Goal: Information Seeking & Learning: Learn about a topic

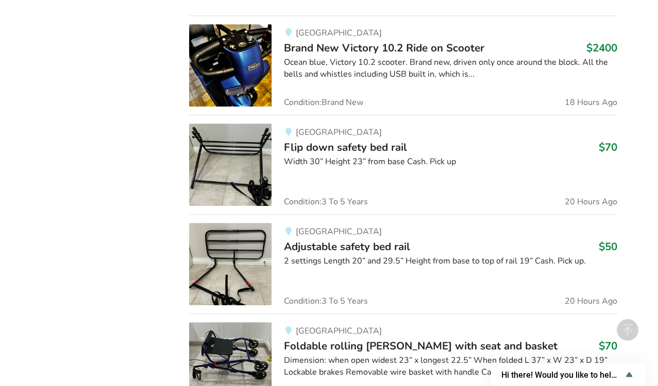
scroll to position [709, 0]
click at [285, 240] on span "Adjustable safety bed rail" at bounding box center [347, 247] width 126 height 14
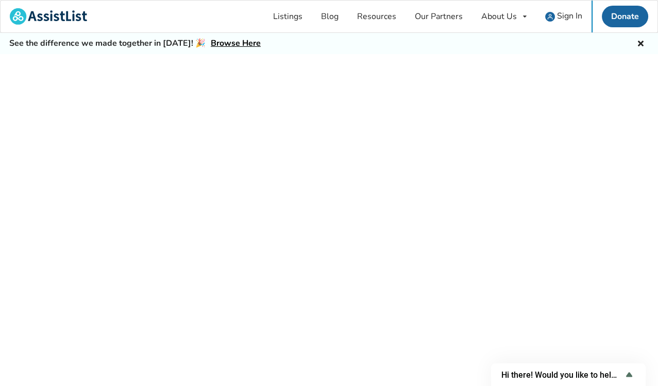
click at [285, 236] on div at bounding box center [329, 231] width 658 height 355
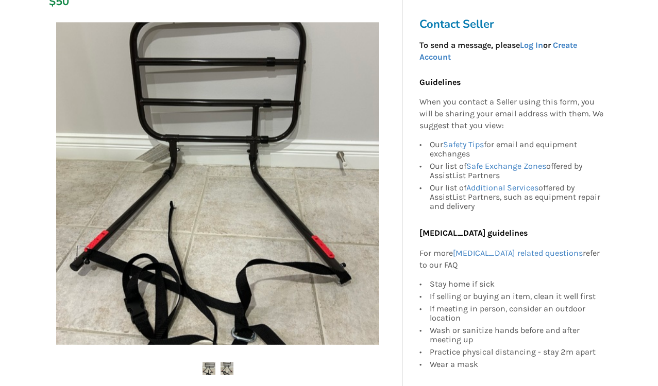
scroll to position [160, 0]
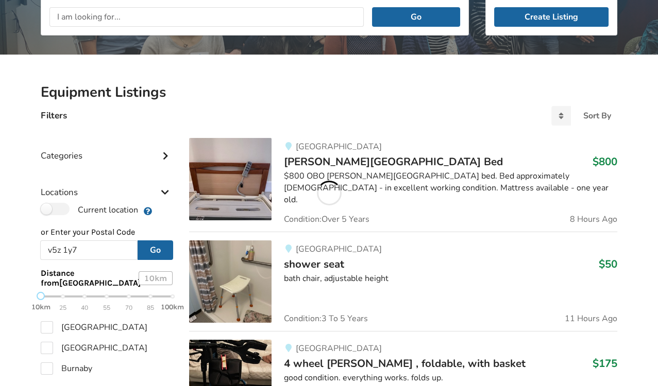
scroll to position [709, 0]
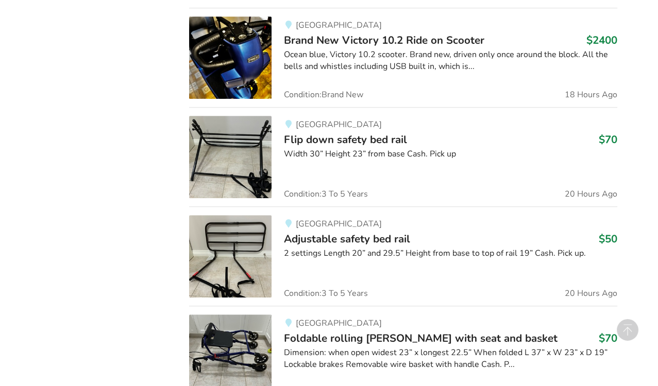
click at [196, 215] on img at bounding box center [230, 256] width 82 height 82
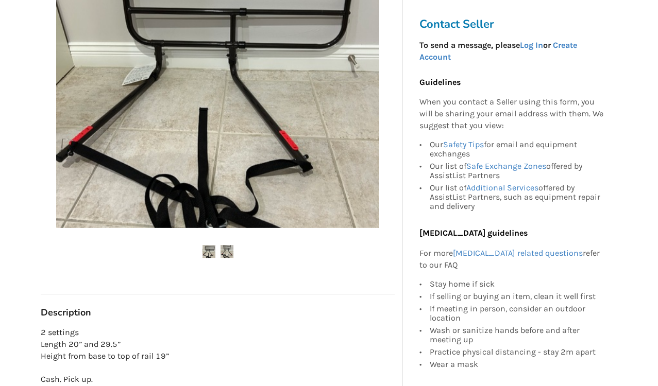
scroll to position [283, 0]
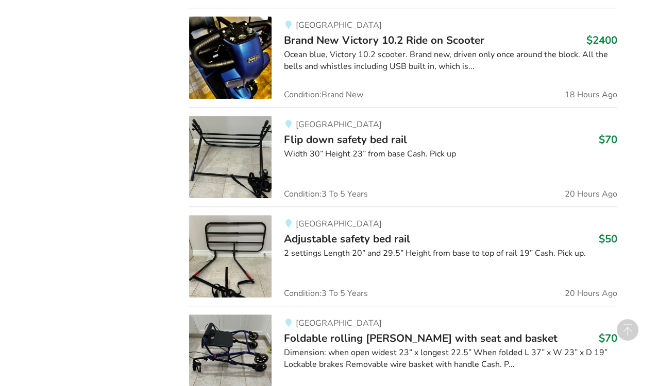
scroll to position [783, 0]
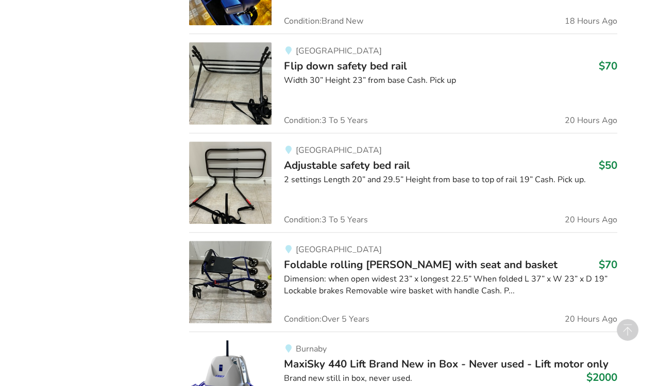
click at [316, 273] on div "Dimension: when open widest 23” x longest 22.5” When folded L 37” x W 23” x D 1…" at bounding box center [450, 285] width 333 height 24
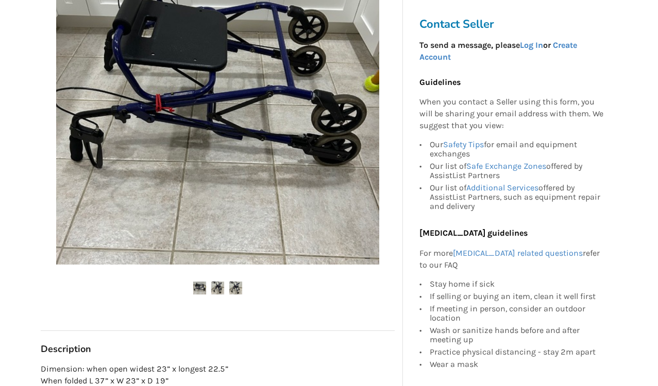
scroll to position [304, 0]
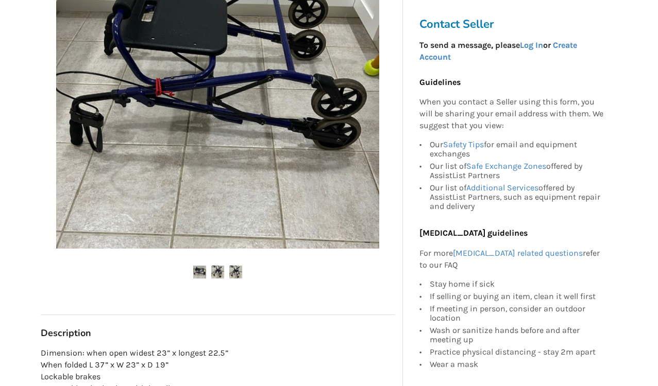
click at [219, 266] on img at bounding box center [217, 272] width 13 height 13
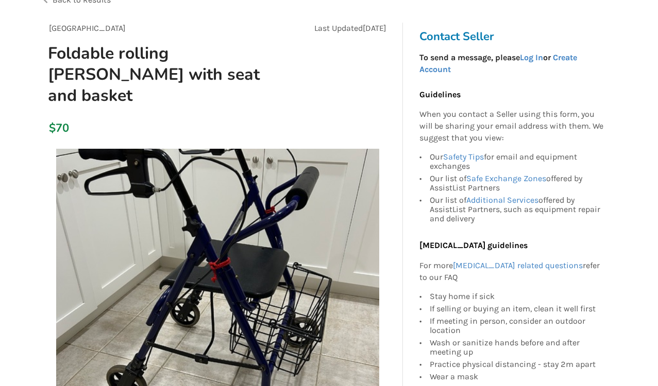
scroll to position [81, 0]
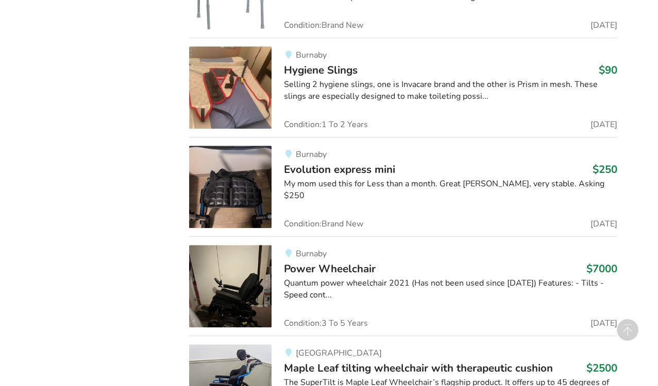
scroll to position [1276, 0]
